Goal: Transaction & Acquisition: Purchase product/service

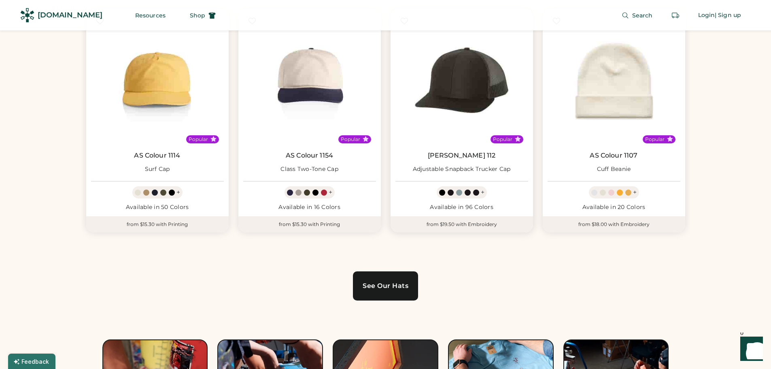
scroll to position [526, 0]
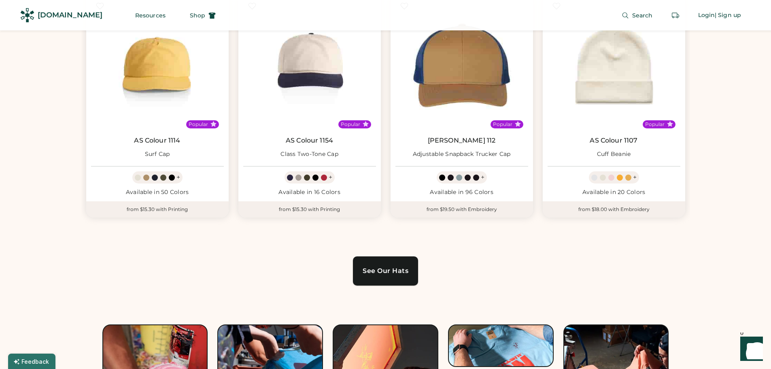
click at [405, 276] on link "See Our Hats" at bounding box center [385, 270] width 65 height 29
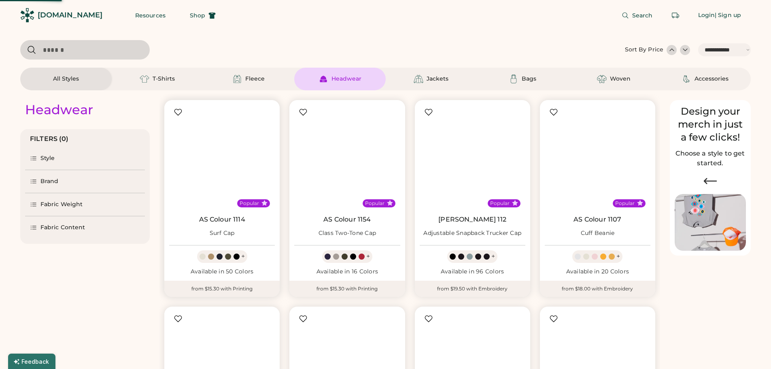
select select "*****"
select select "*"
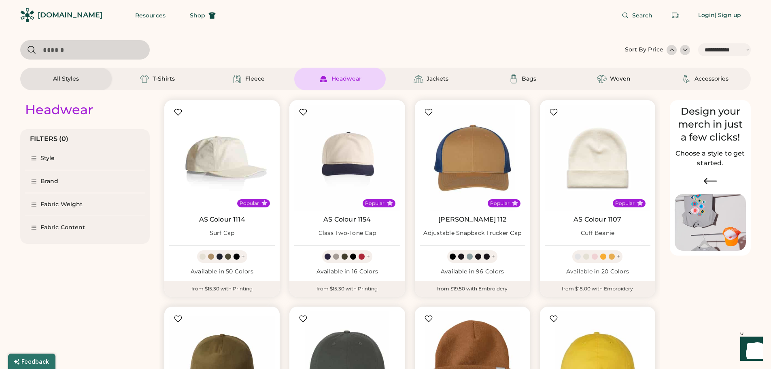
scroll to position [243, 0]
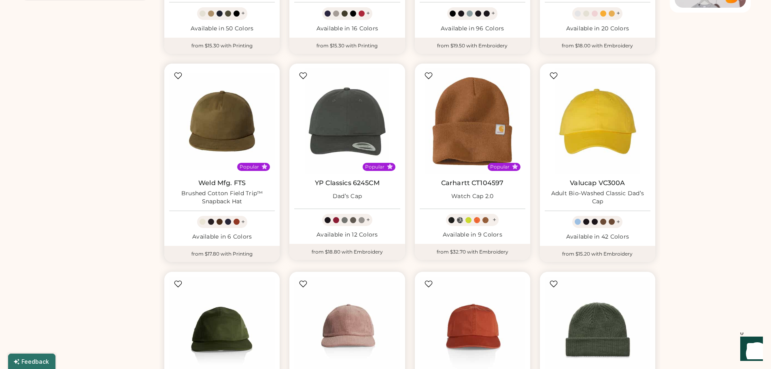
select select "*****"
select select "*"
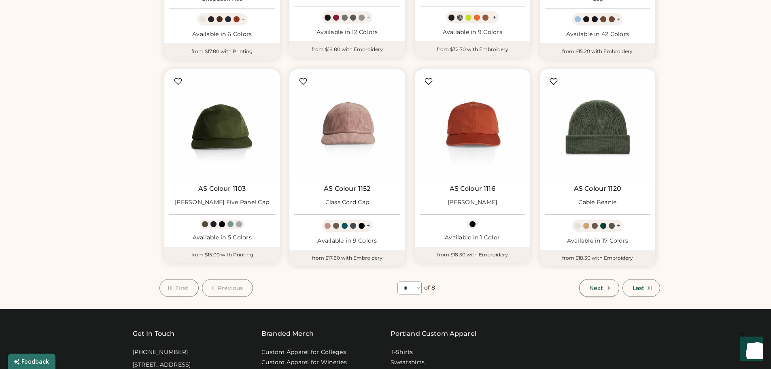
click at [604, 290] on button "Next" at bounding box center [599, 288] width 40 height 18
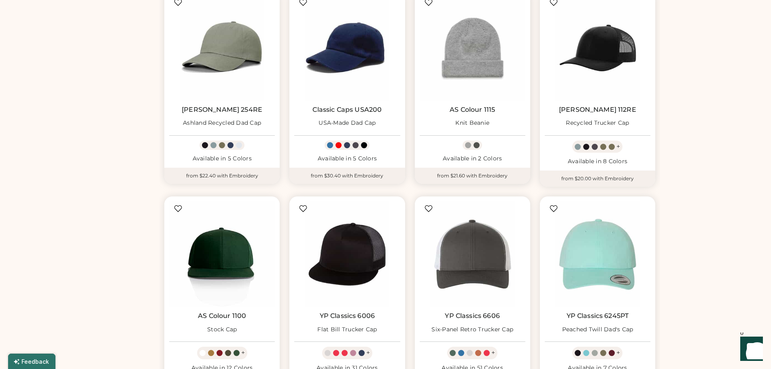
scroll to position [400, 0]
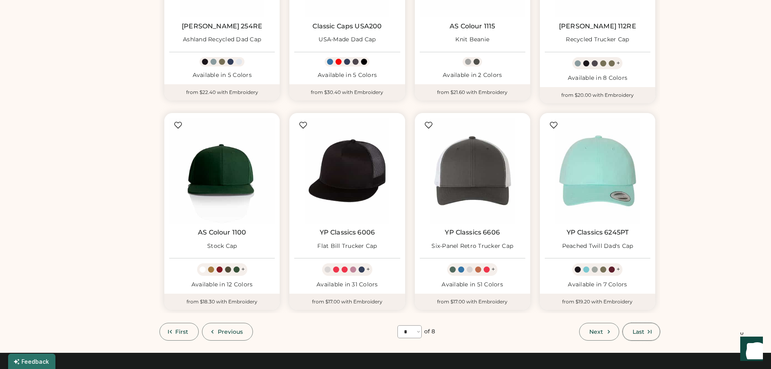
click at [641, 333] on span "Last" at bounding box center [639, 332] width 12 height 6
select select "*"
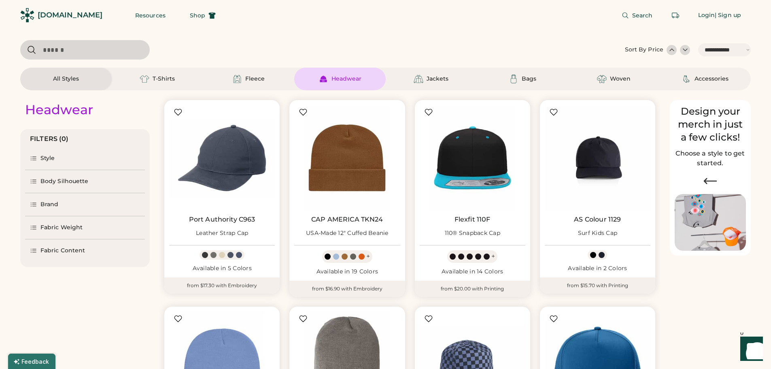
click at [60, 207] on div "Brand" at bounding box center [85, 204] width 120 height 23
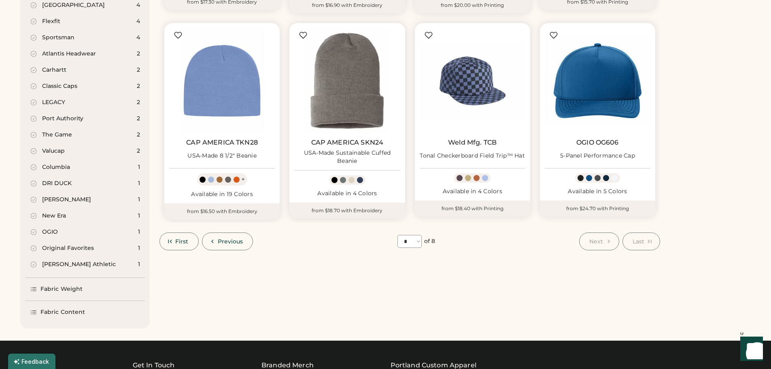
scroll to position [324, 0]
